Goal: Transaction & Acquisition: Purchase product/service

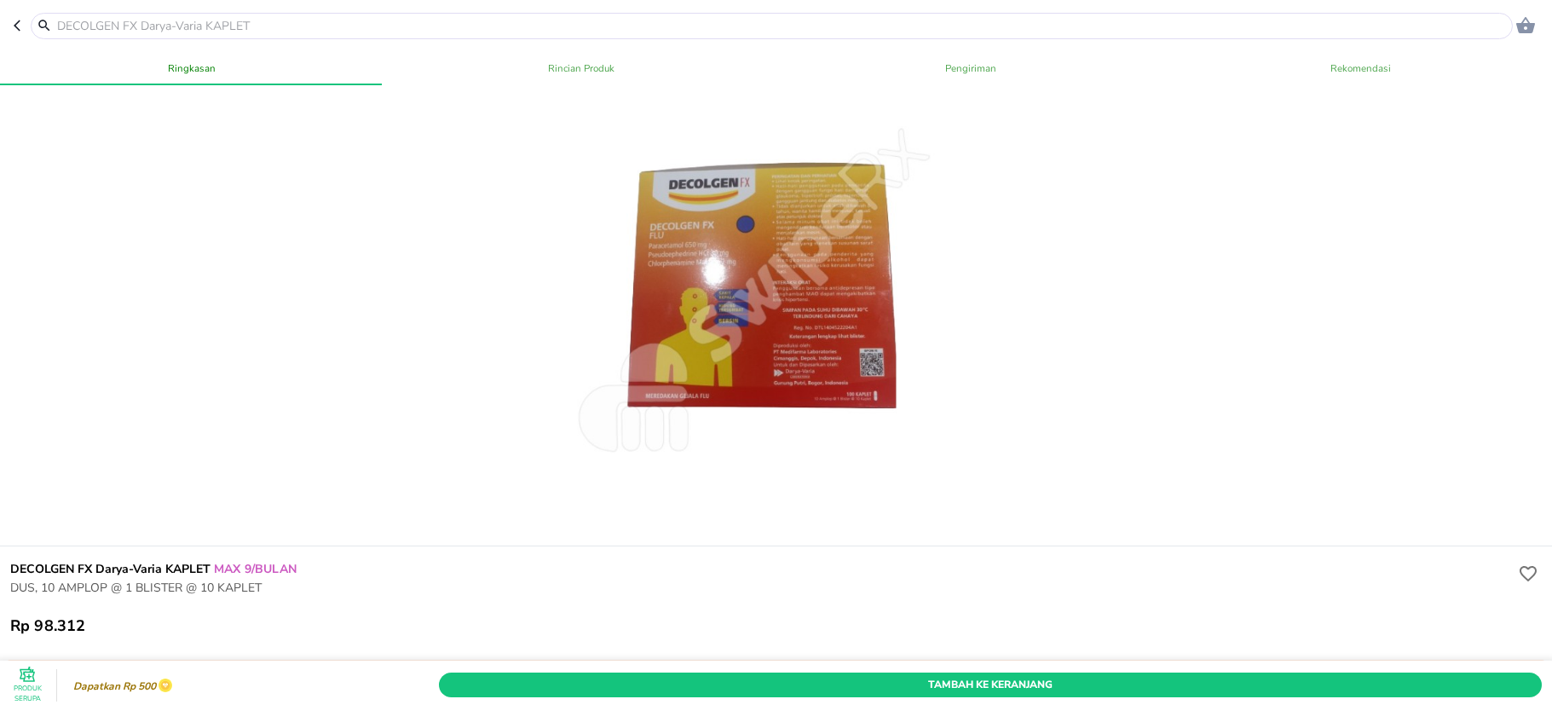
click at [355, 24] on input "text" at bounding box center [781, 26] width 1453 height 18
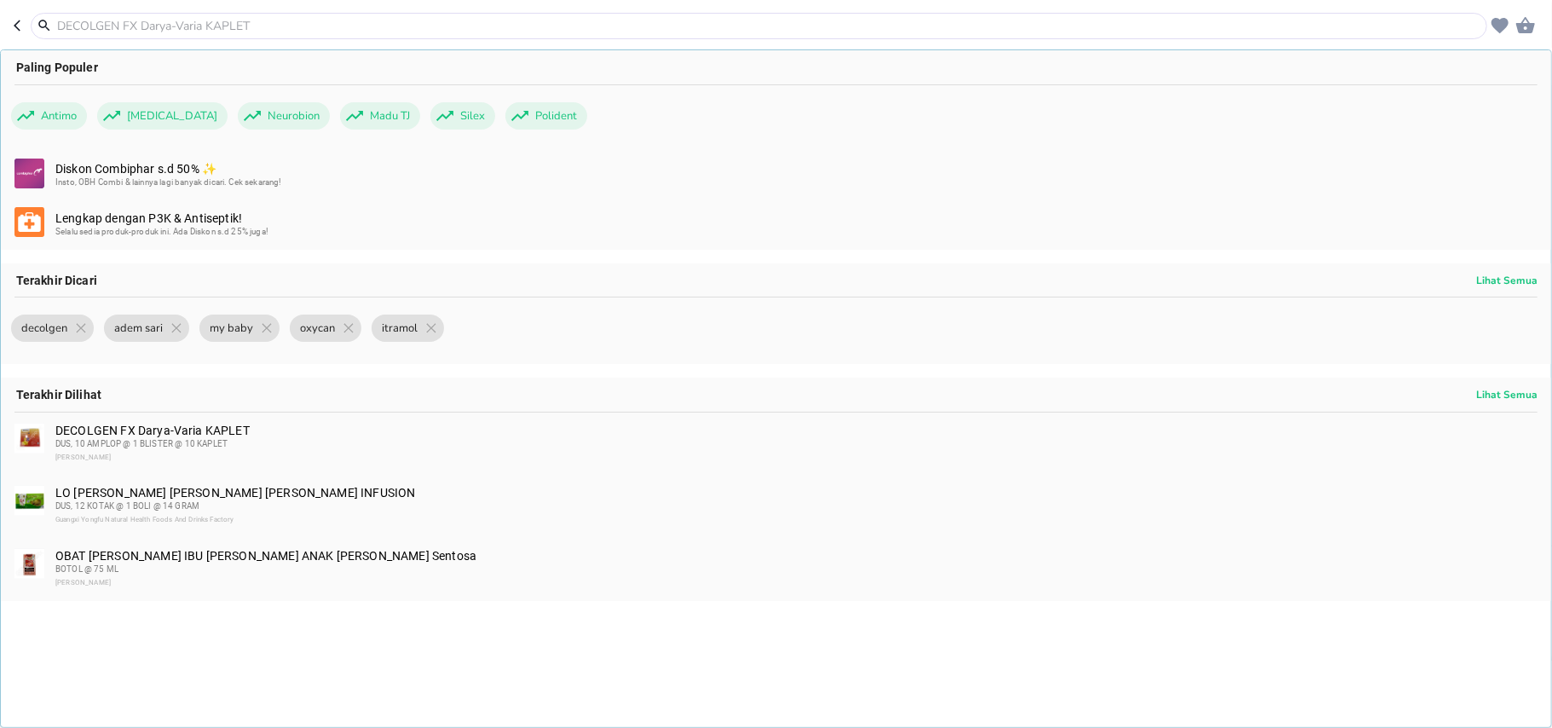
scroll to position [377, 0]
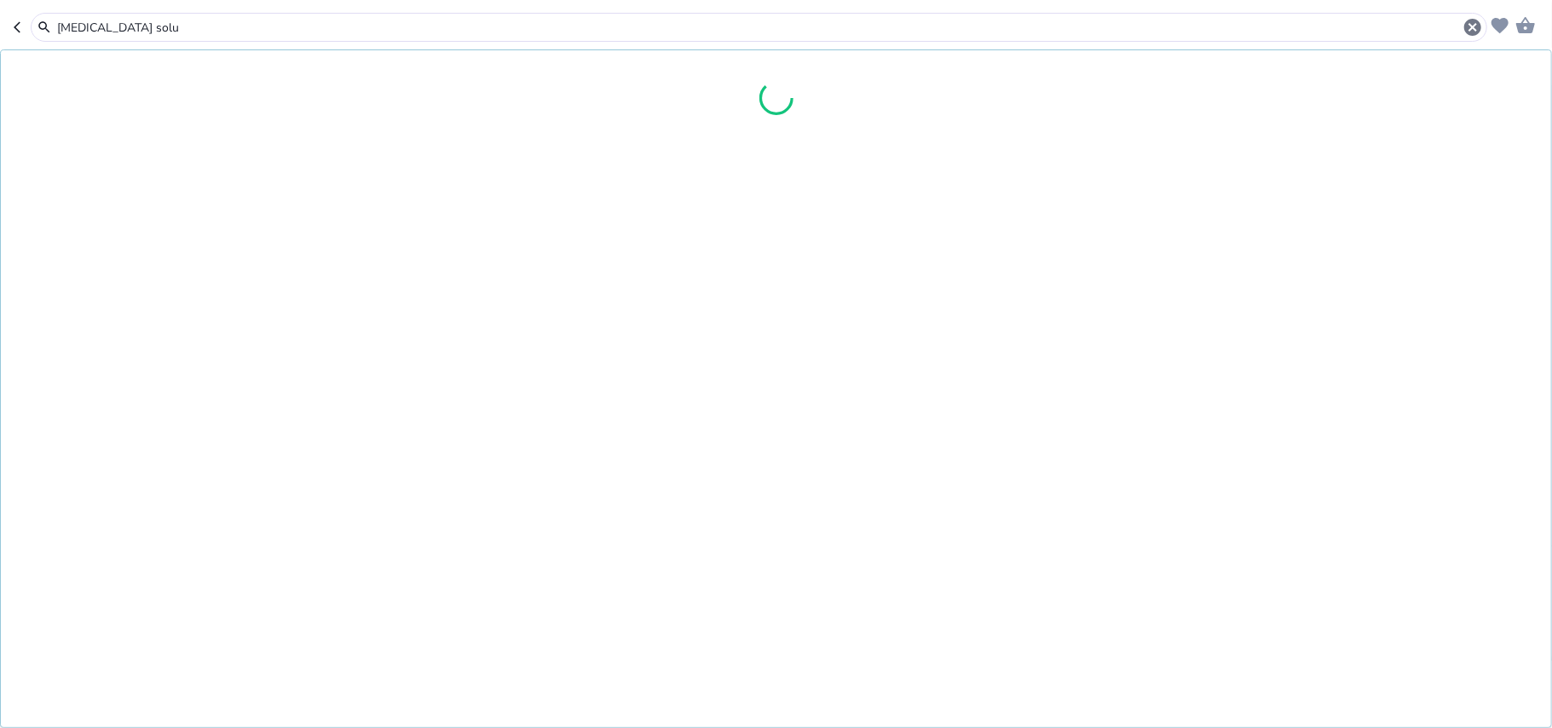
type input "[MEDICAL_DATA] solut"
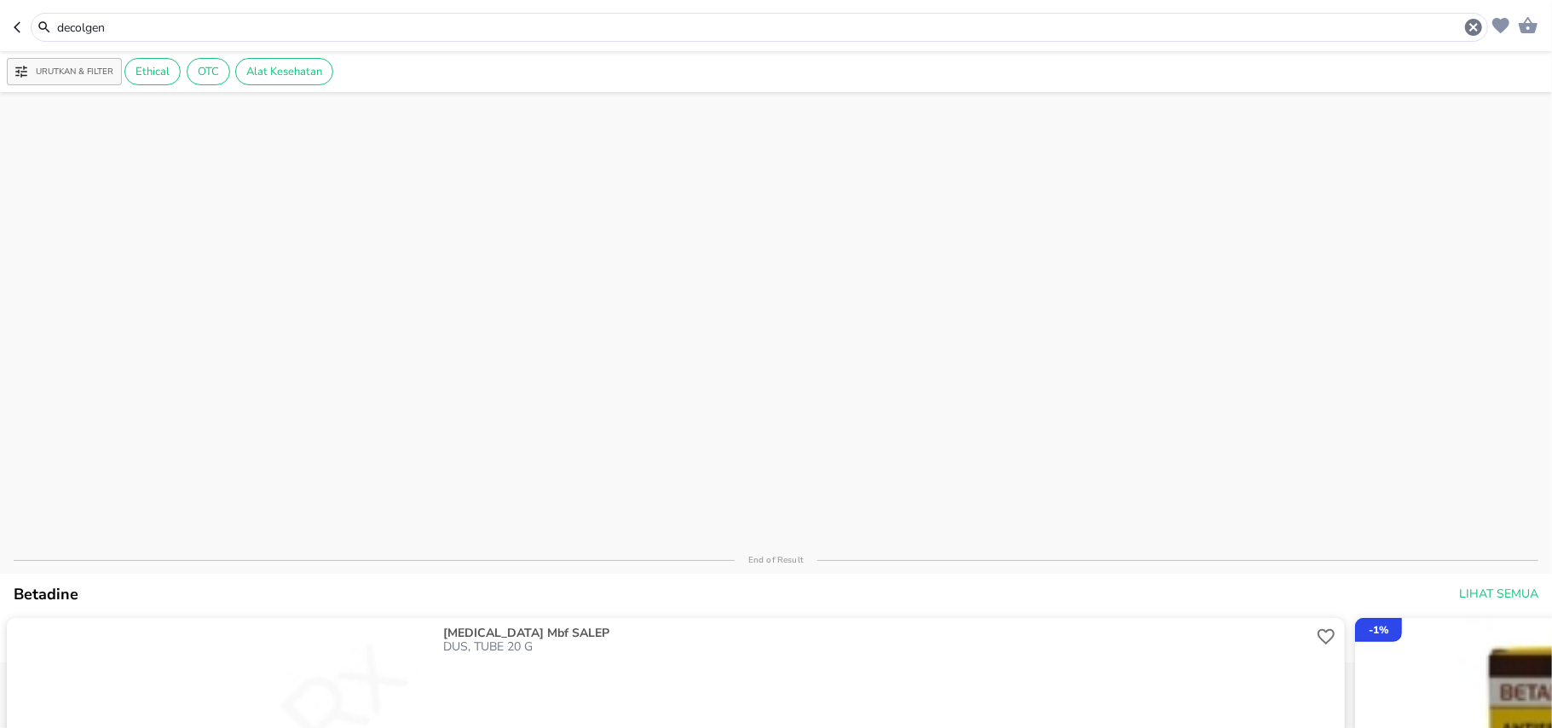
type input "[MEDICAL_DATA] solution"
